Goal: Transaction & Acquisition: Purchase product/service

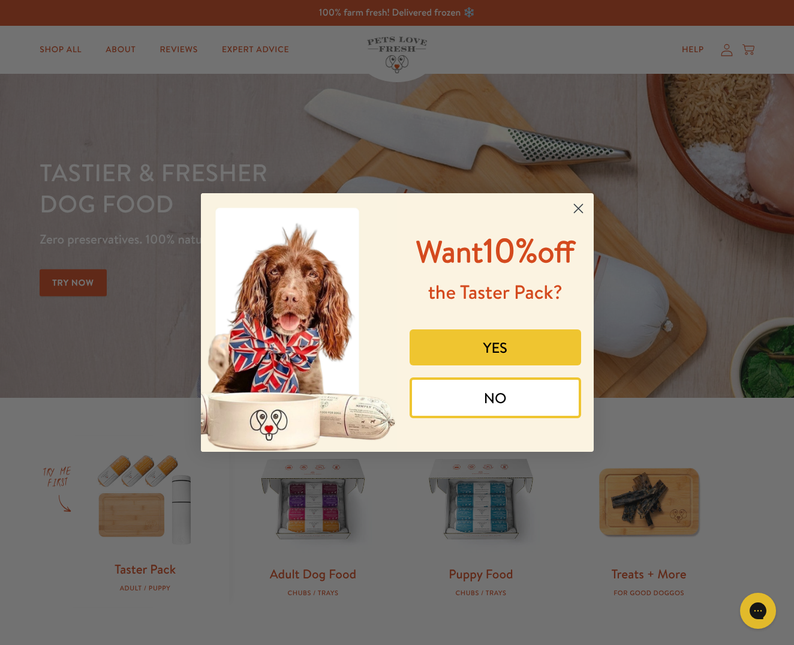
drag, startPoint x: 580, startPoint y: 199, endPoint x: 626, endPoint y: 208, distance: 47.1
click at [579, 199] on circle "Close dialog" at bounding box center [578, 209] width 20 height 20
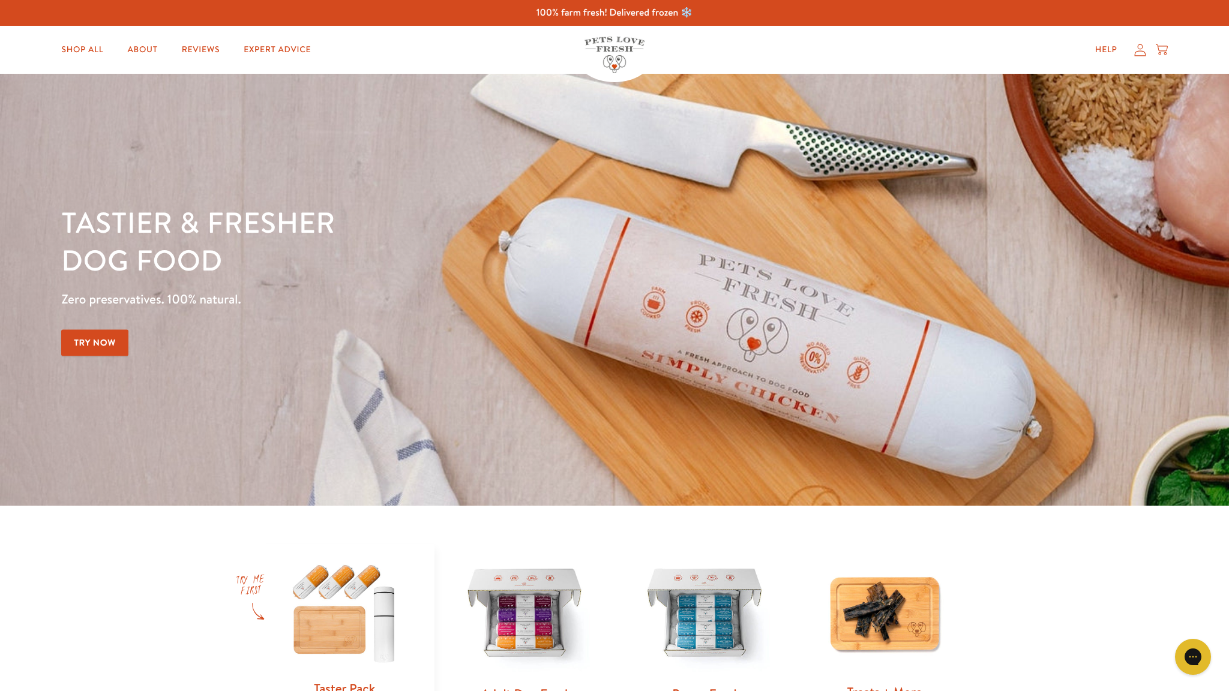
click at [794, 46] on icon at bounding box center [1140, 50] width 12 height 13
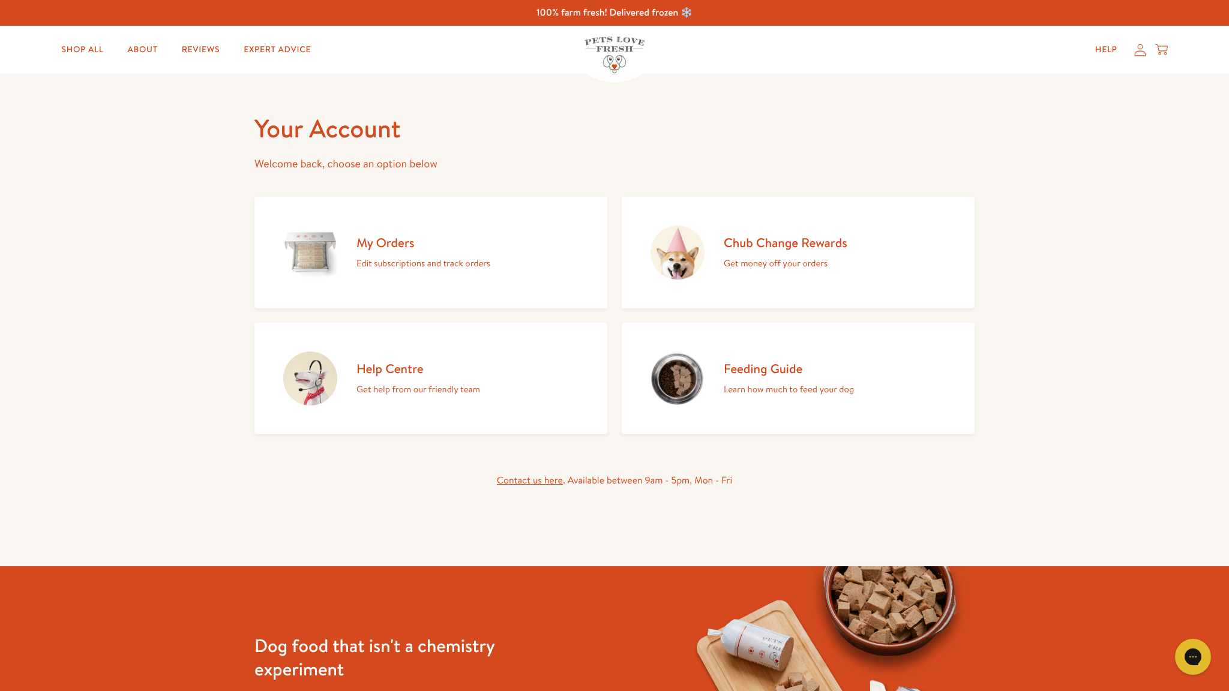
click at [763, 241] on h2 "Chub Change Rewards" at bounding box center [786, 243] width 124 height 16
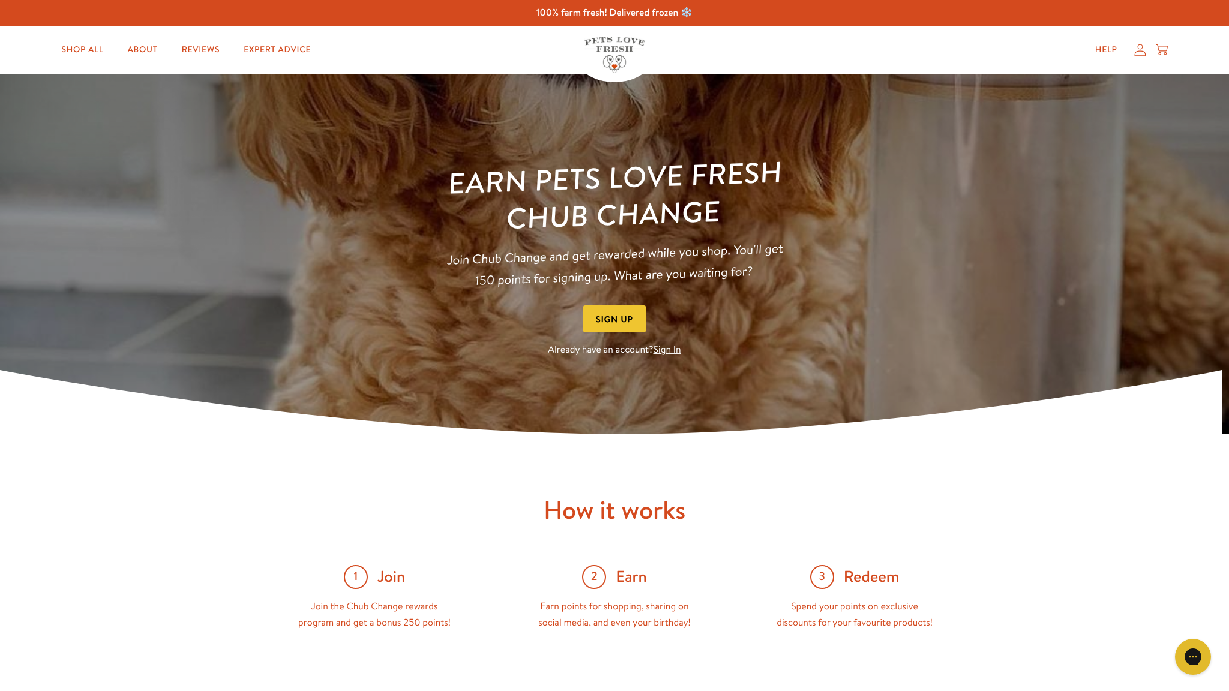
click at [673, 350] on link "Sign In" at bounding box center [667, 349] width 28 height 13
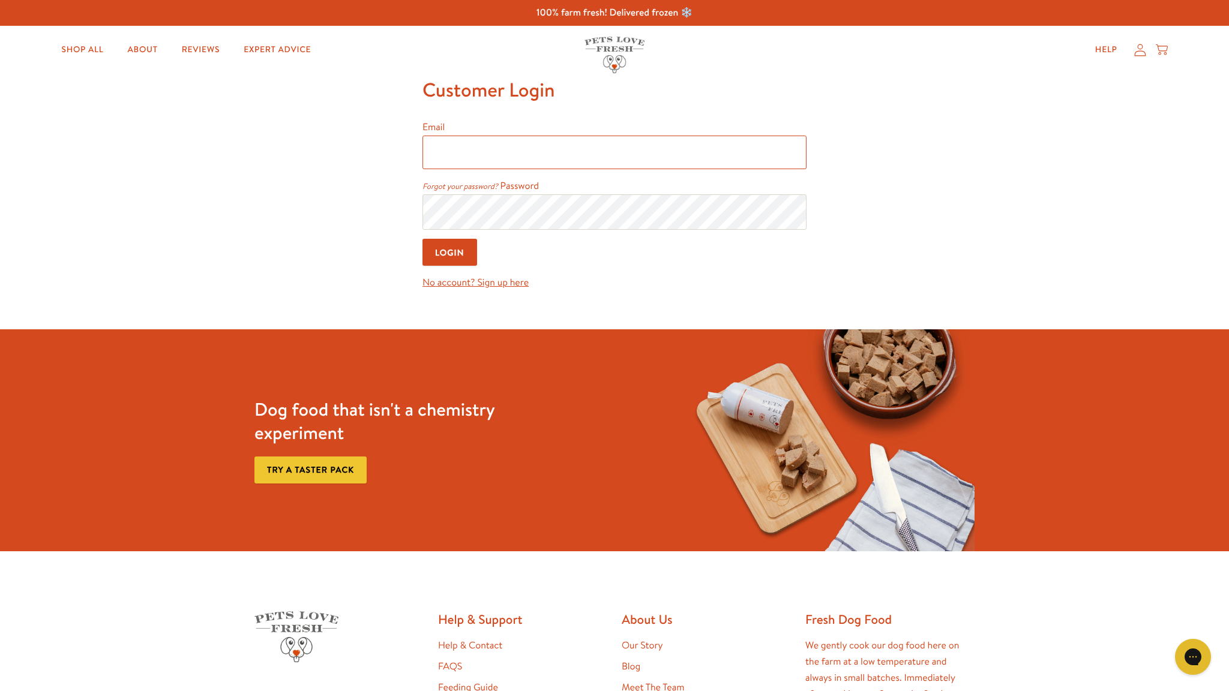
type input "[PERSON_NAME][EMAIL_ADDRESS][DOMAIN_NAME]"
click at [452, 251] on input "Login" at bounding box center [449, 252] width 55 height 27
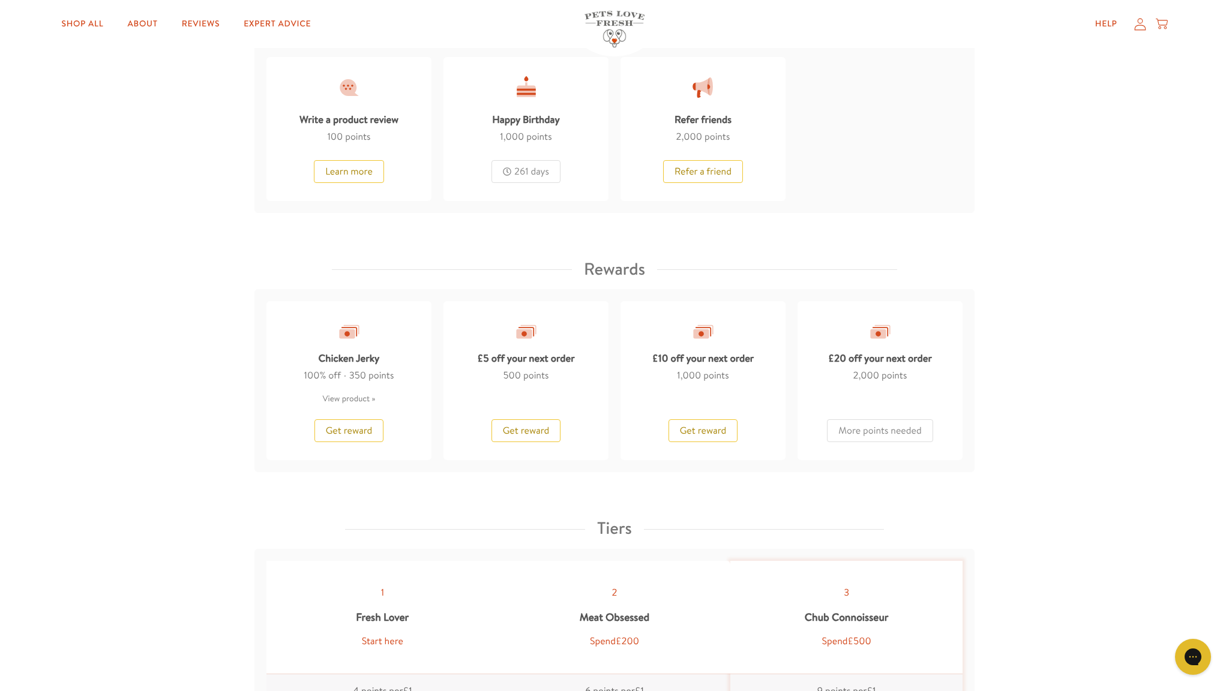
scroll to position [820, 0]
click at [707, 425] on span "Get reward" at bounding box center [703, 429] width 47 height 13
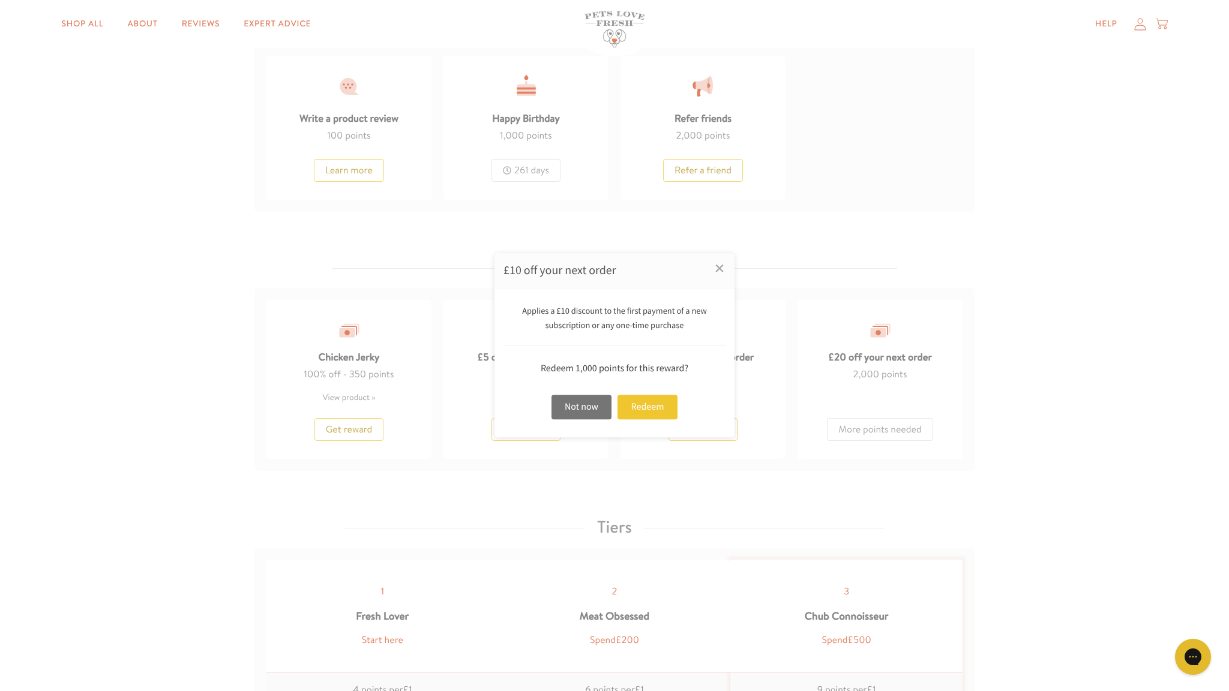
click at [707, 425] on div "Applies a £10 discount to the first payment of a new subscription or any one-ti…" at bounding box center [614, 363] width 240 height 149
click at [635, 405] on div "Redeem" at bounding box center [647, 407] width 60 height 25
drag, startPoint x: 663, startPoint y: 409, endPoint x: 635, endPoint y: 405, distance: 28.4
click at [635, 405] on div "Not now Redeem" at bounding box center [614, 407] width 222 height 31
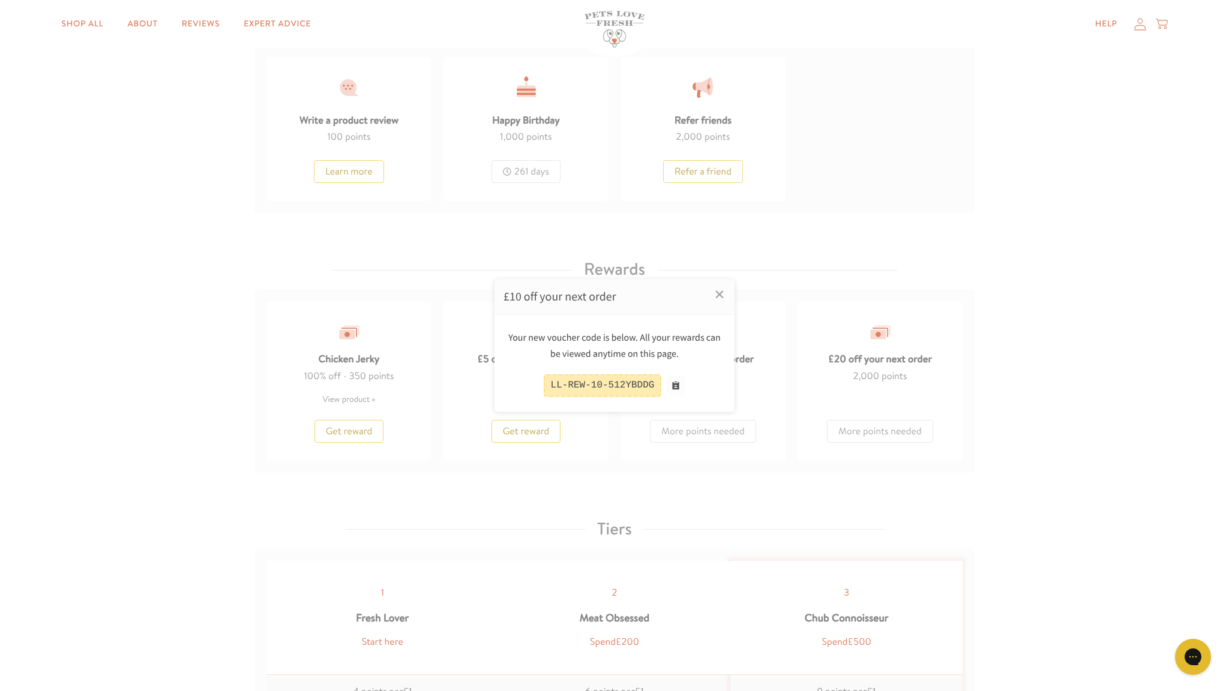
scroll to position [821, 0]
click at [677, 383] on button at bounding box center [675, 385] width 19 height 19
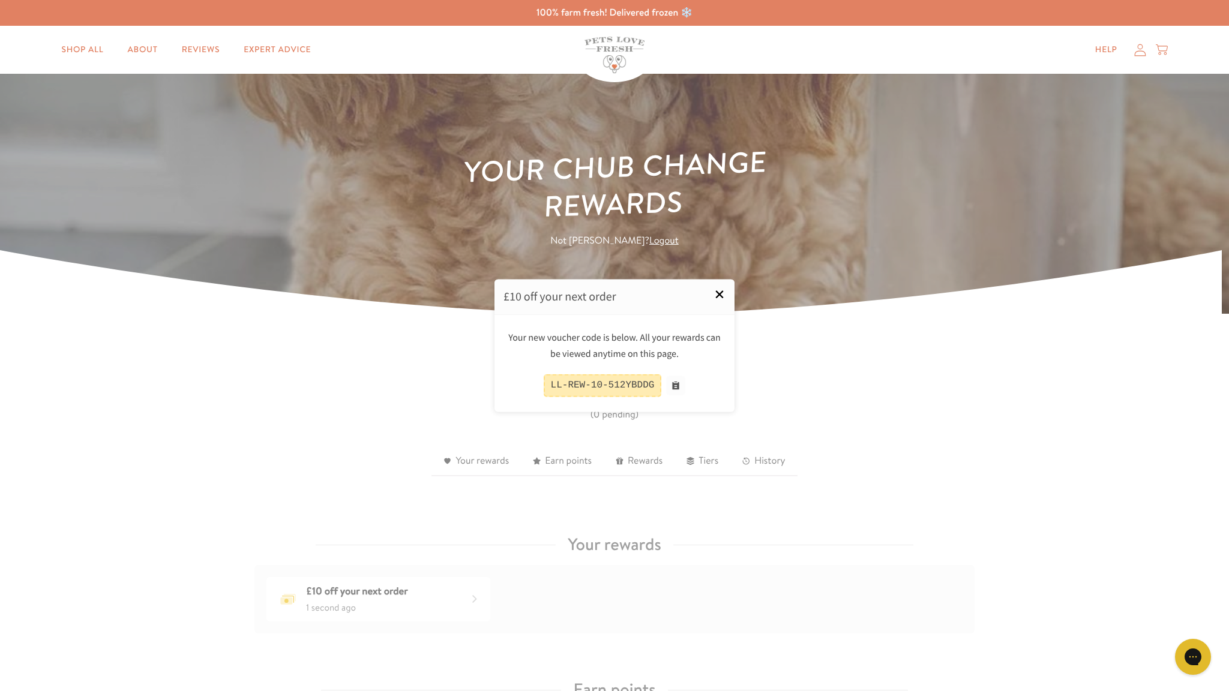
scroll to position [0, 1]
drag, startPoint x: 723, startPoint y: 292, endPoint x: 718, endPoint y: 287, distance: 7.2
click at [722, 290] on link "×" at bounding box center [719, 295] width 30 height 30
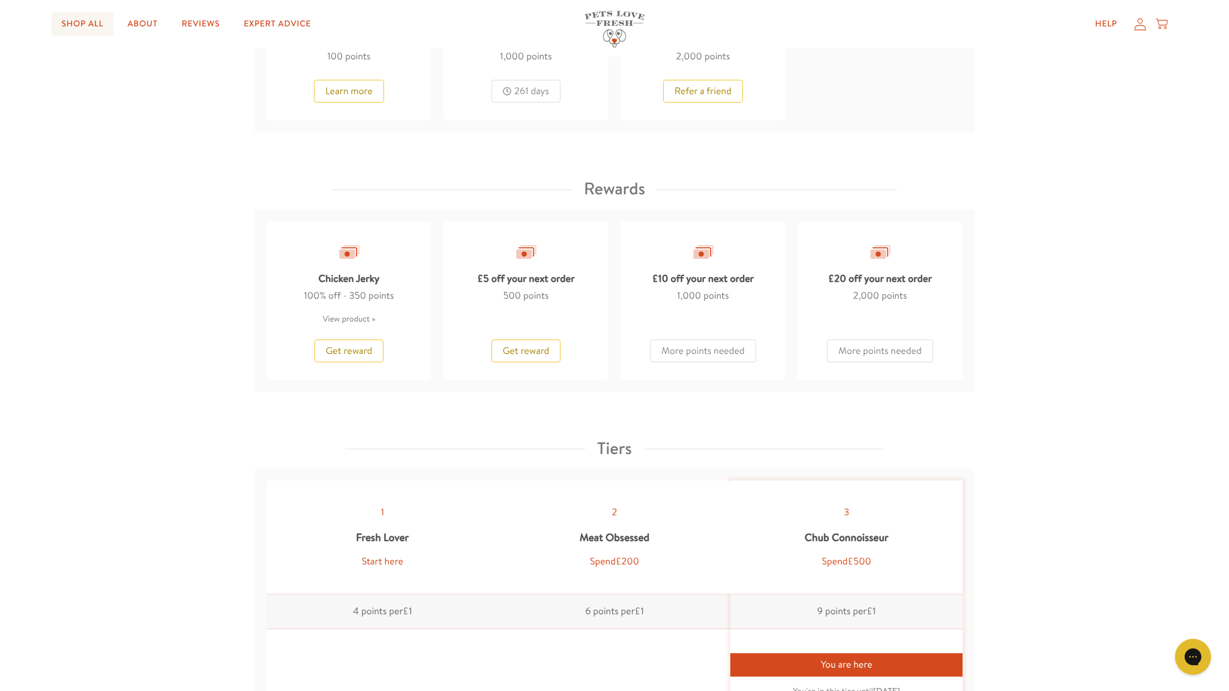
click at [85, 19] on link "Shop All" at bounding box center [82, 24] width 61 height 24
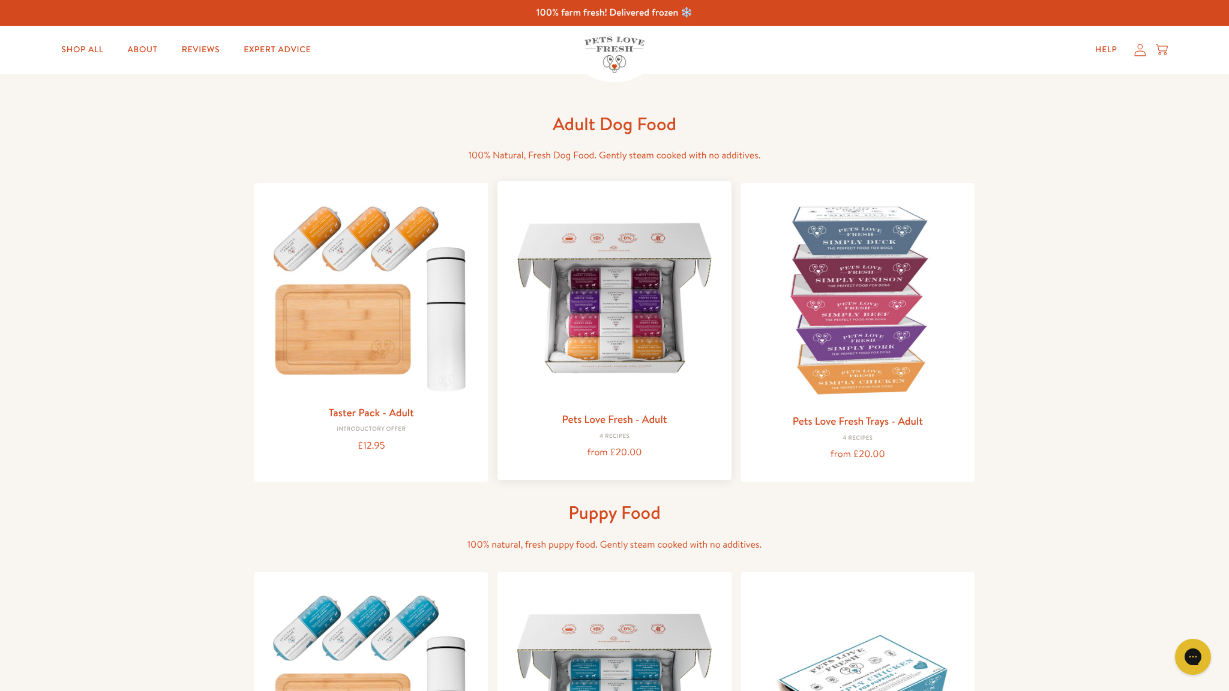
click at [613, 358] on img at bounding box center [614, 298] width 214 height 214
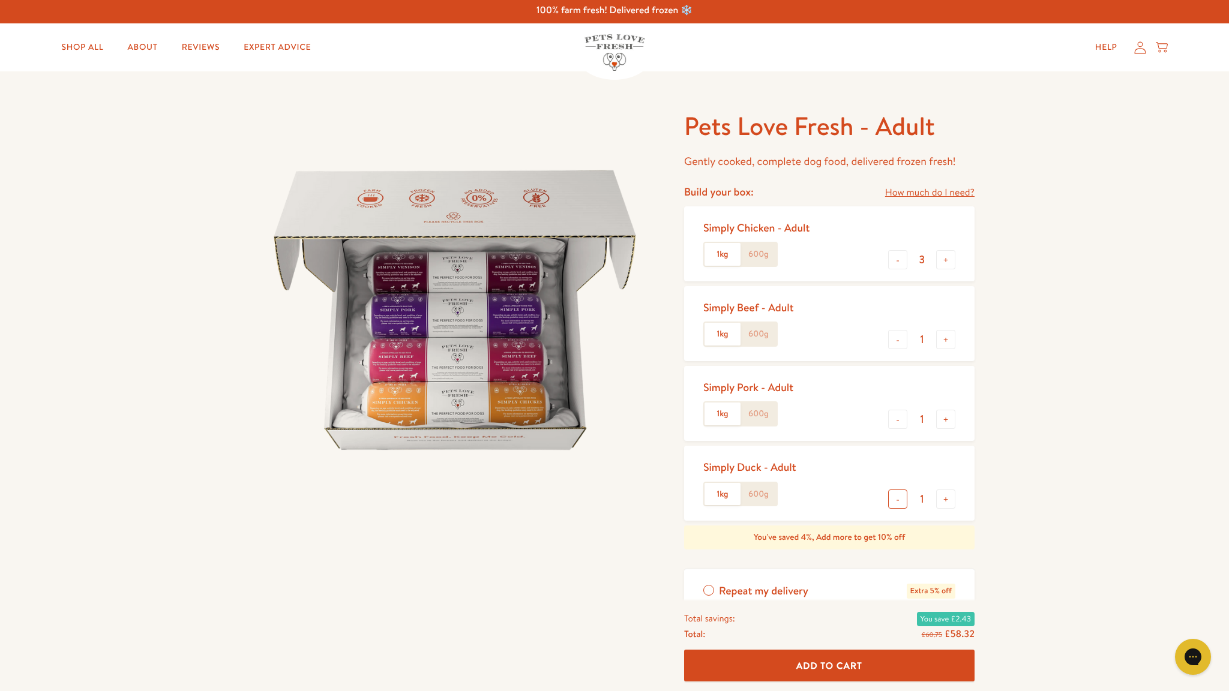
scroll to position [0, 1]
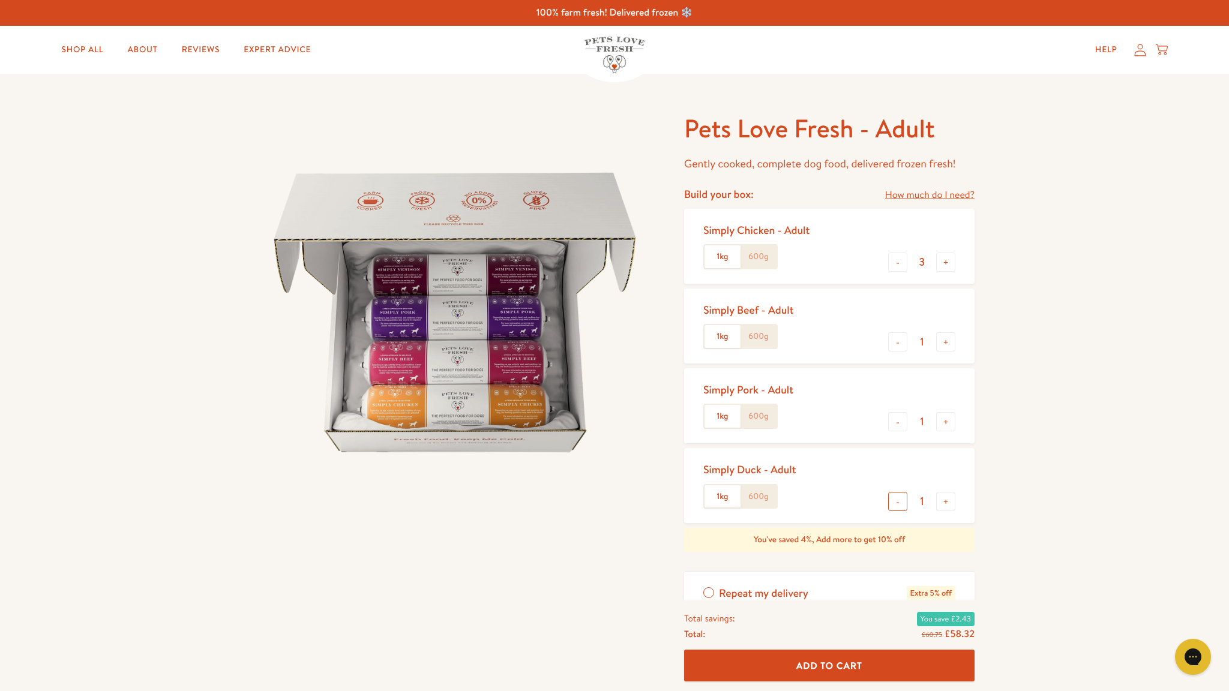
click at [895, 492] on button "-" at bounding box center [897, 501] width 19 height 19
type input "0"
click at [895, 416] on button "-" at bounding box center [897, 421] width 19 height 19
type input "0"
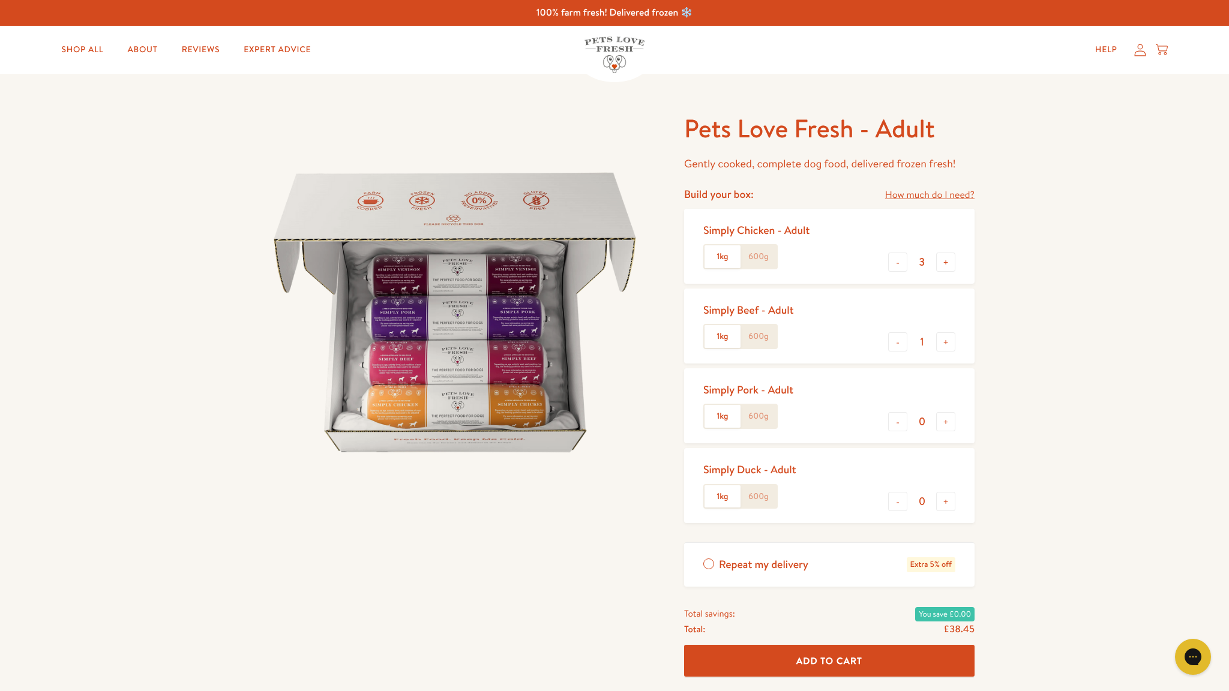
scroll to position [0, 0]
click at [947, 338] on button "+" at bounding box center [945, 341] width 19 height 19
type input "2"
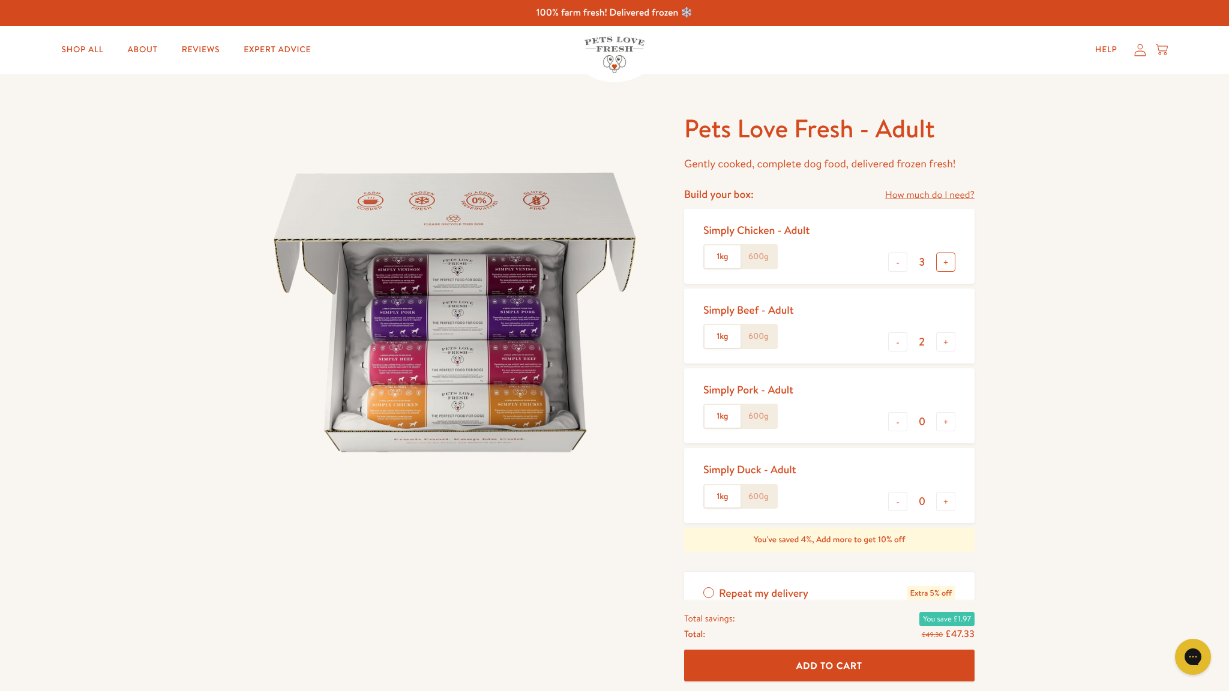
click at [944, 257] on button "+" at bounding box center [945, 262] width 19 height 19
click at [895, 260] on button "-" at bounding box center [897, 262] width 19 height 19
type input "5"
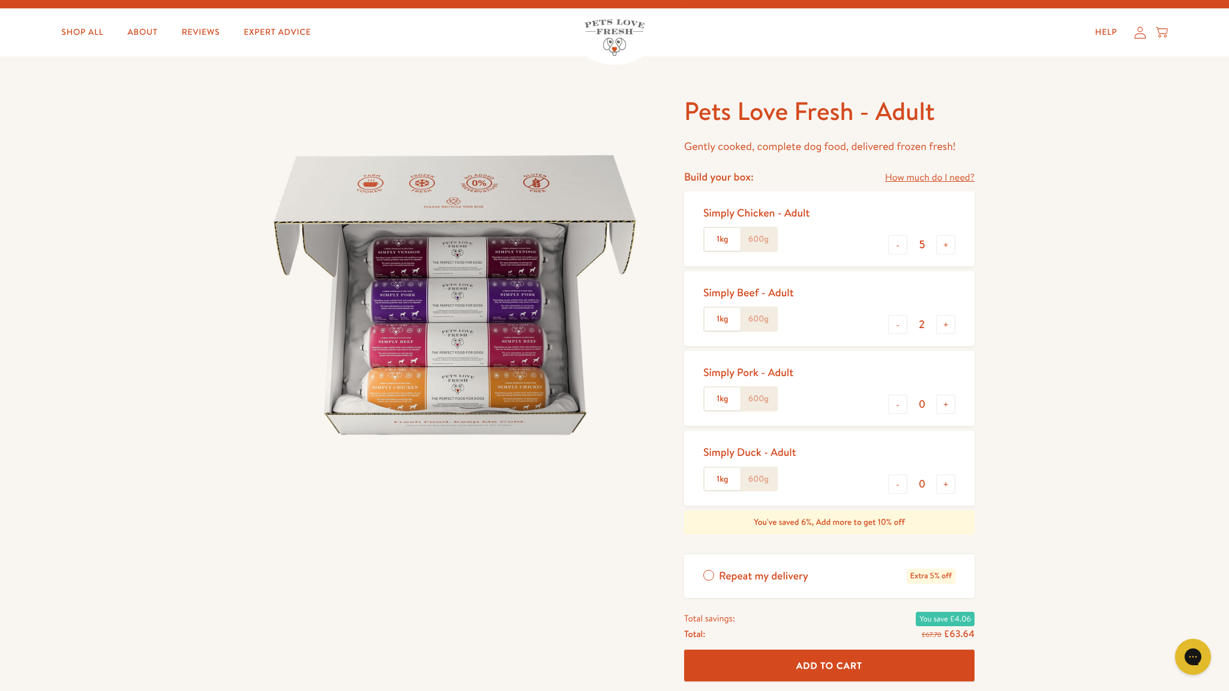
scroll to position [20, 0]
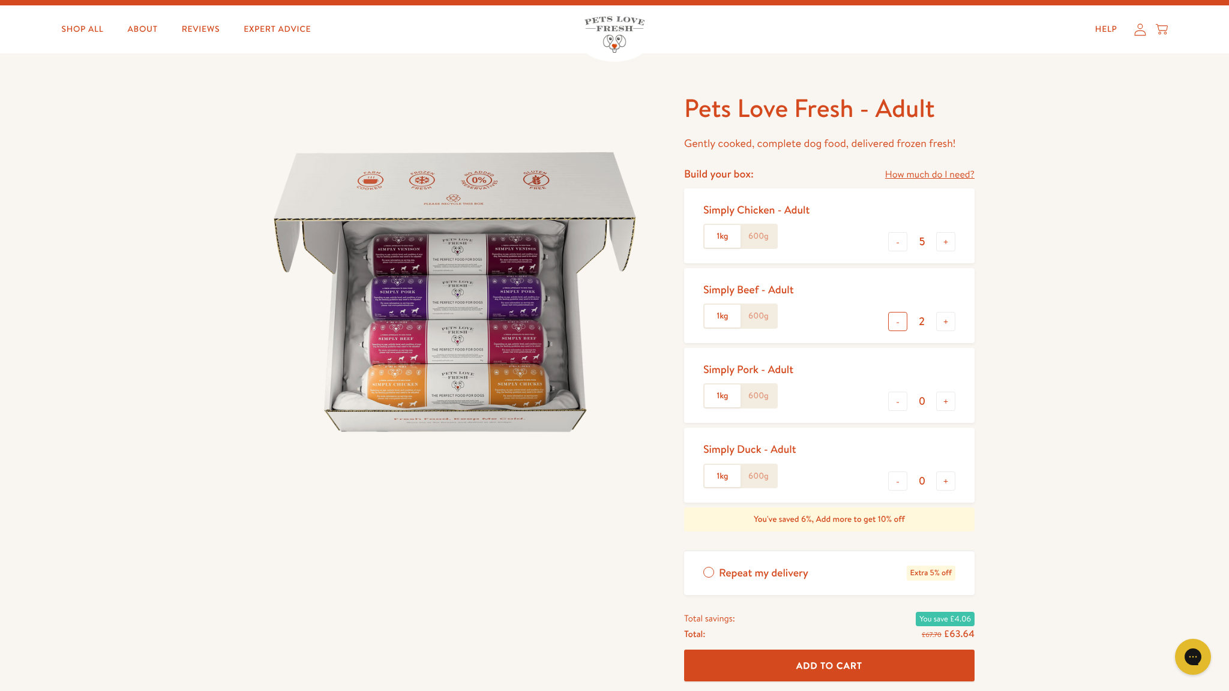
click at [897, 318] on button "-" at bounding box center [897, 321] width 19 height 19
type input "1"
click at [946, 235] on button "+" at bounding box center [945, 241] width 19 height 19
type input "6"
click at [881, 664] on button "Add To Cart" at bounding box center [829, 666] width 290 height 32
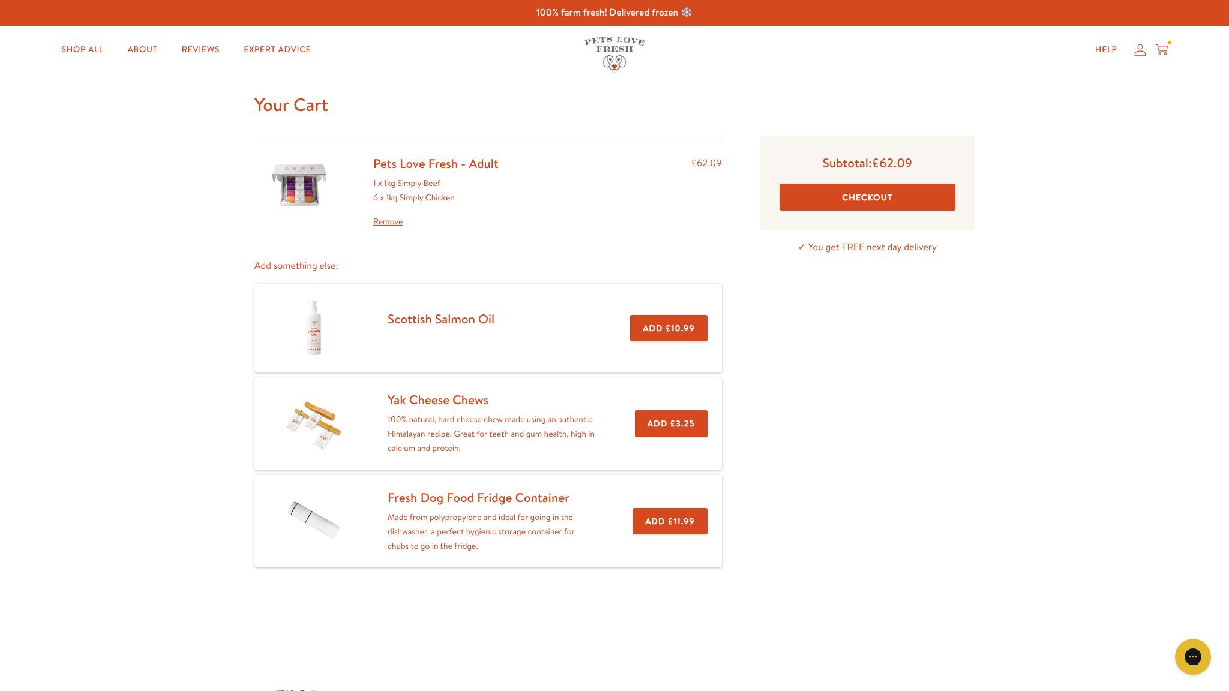
click at [871, 193] on button "Checkout" at bounding box center [867, 197] width 176 height 27
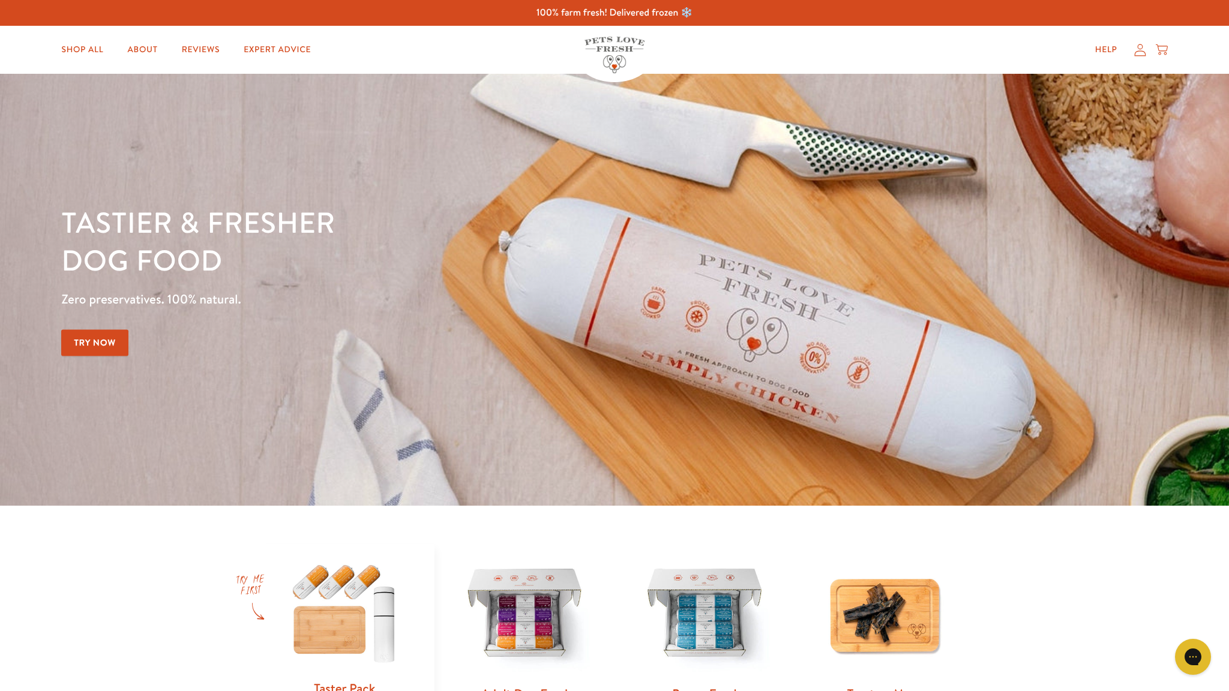
click at [1142, 46] on icon at bounding box center [1139, 50] width 11 height 12
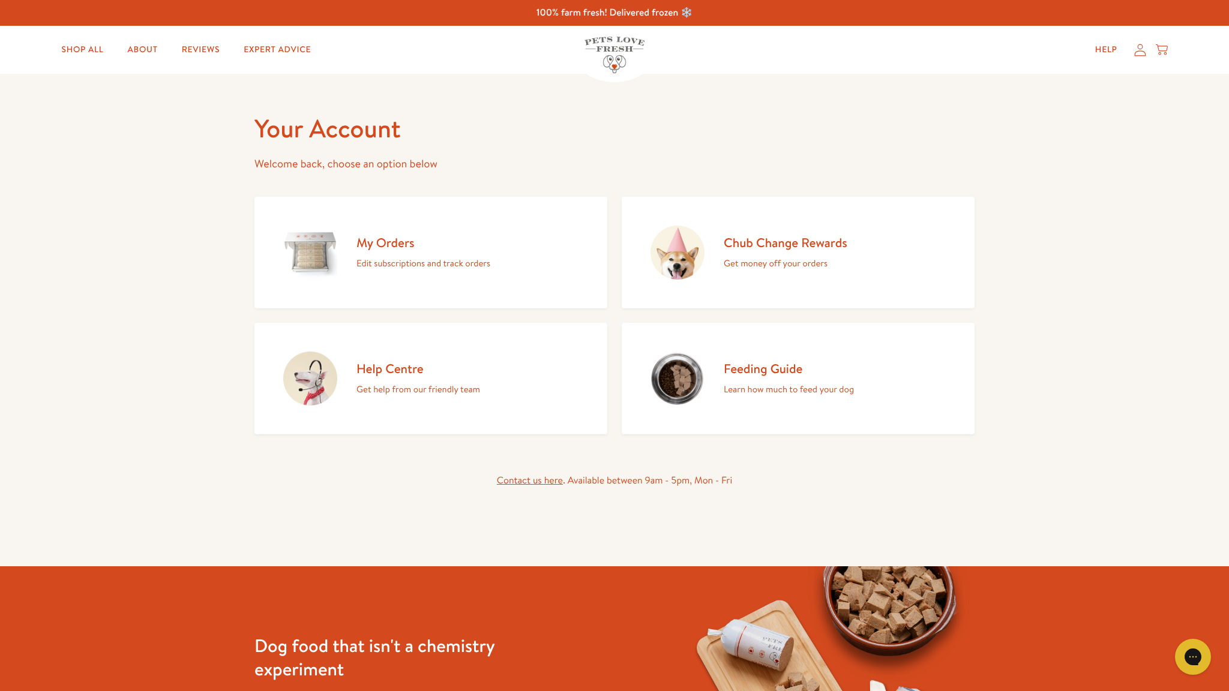
click at [1142, 47] on icon at bounding box center [1139, 50] width 11 height 12
